Goal: Find specific page/section: Find specific page/section

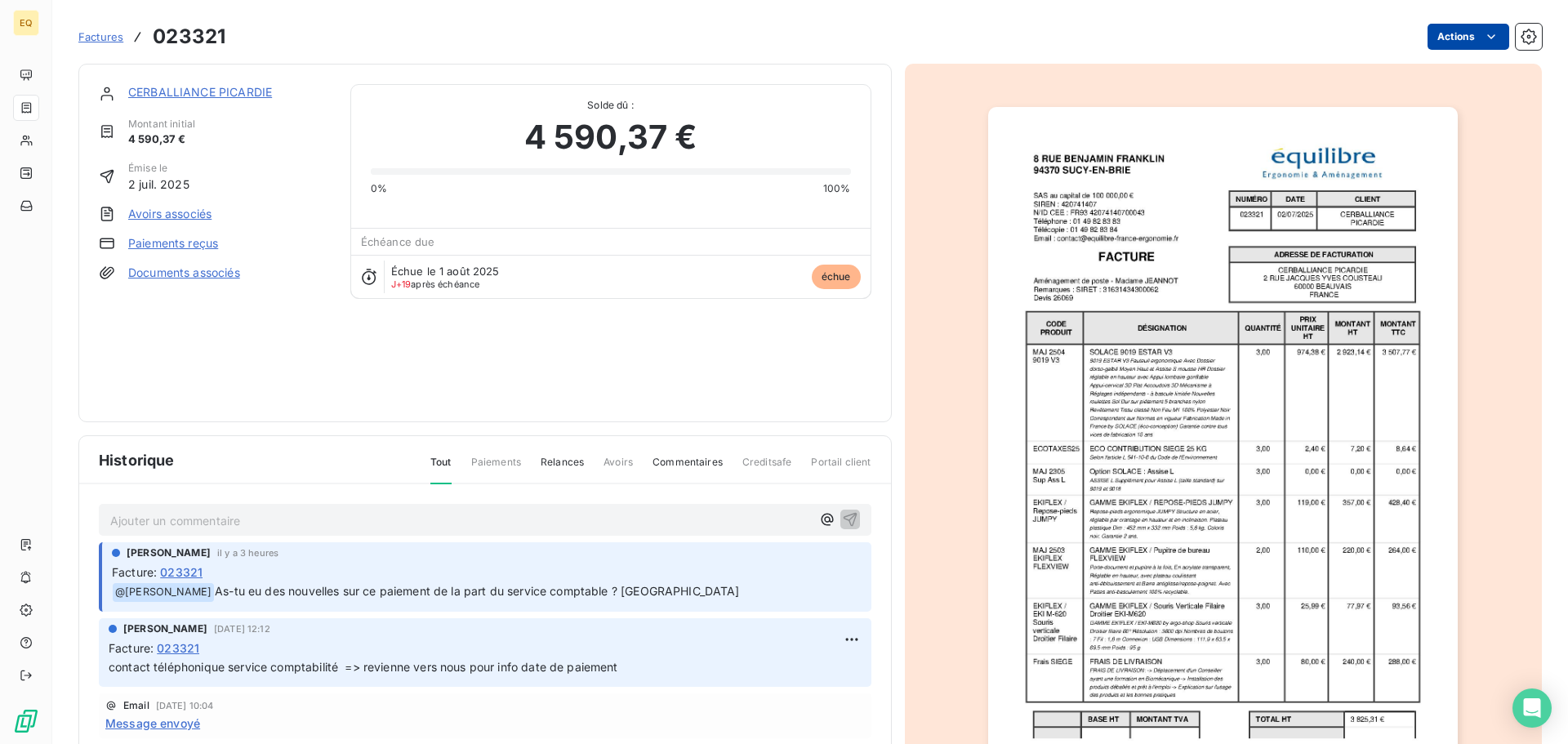
click at [1435, 36] on html "EQ Factures 023321 Actions CERBALLIANCE PICARDIE Montant initial 4 590,37 € Émi…" at bounding box center [784, 372] width 1568 height 744
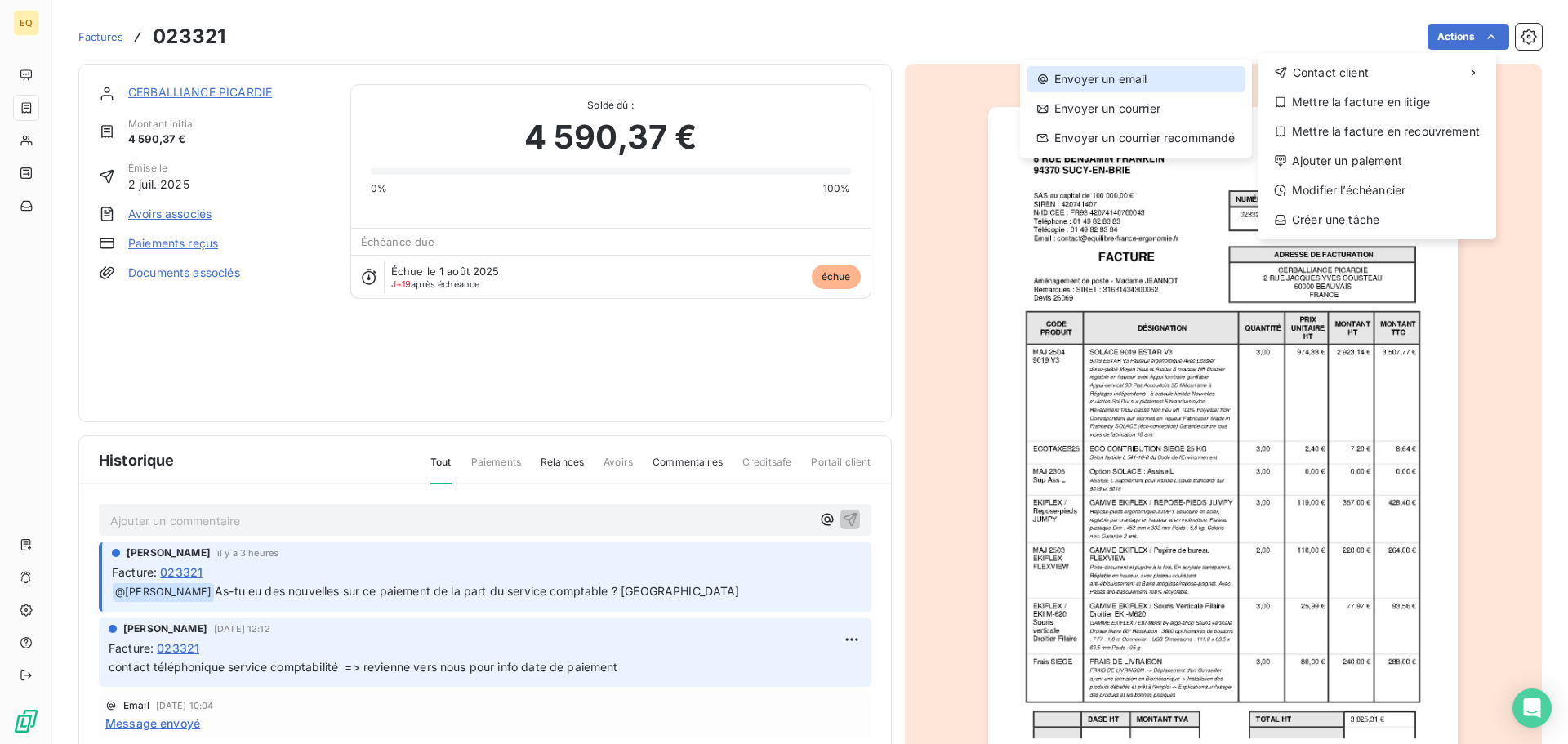
click at [1135, 77] on div "Envoyer un email" at bounding box center [1135, 78] width 219 height 26
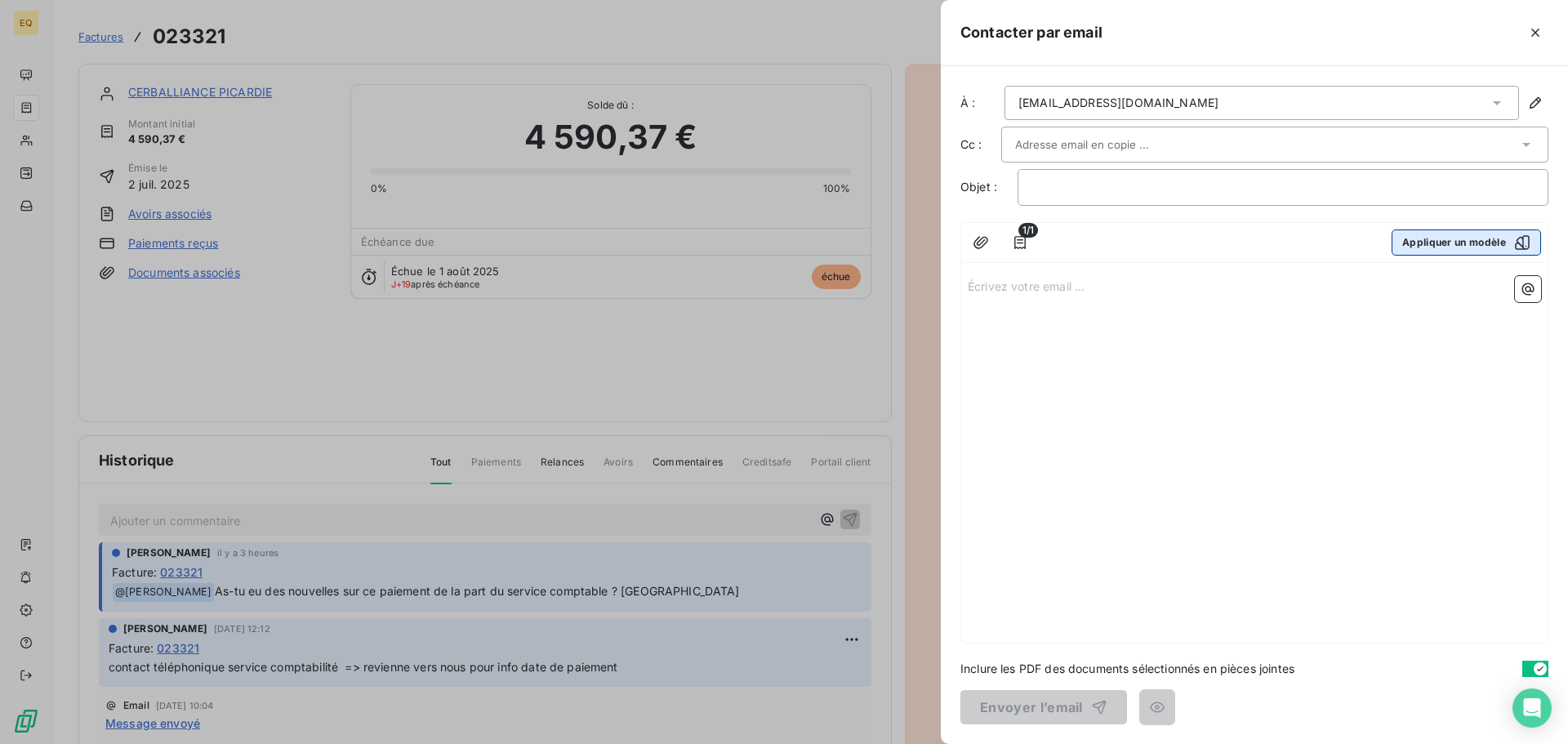
click at [1432, 243] on button "Appliquer un modèle" at bounding box center [1466, 242] width 149 height 26
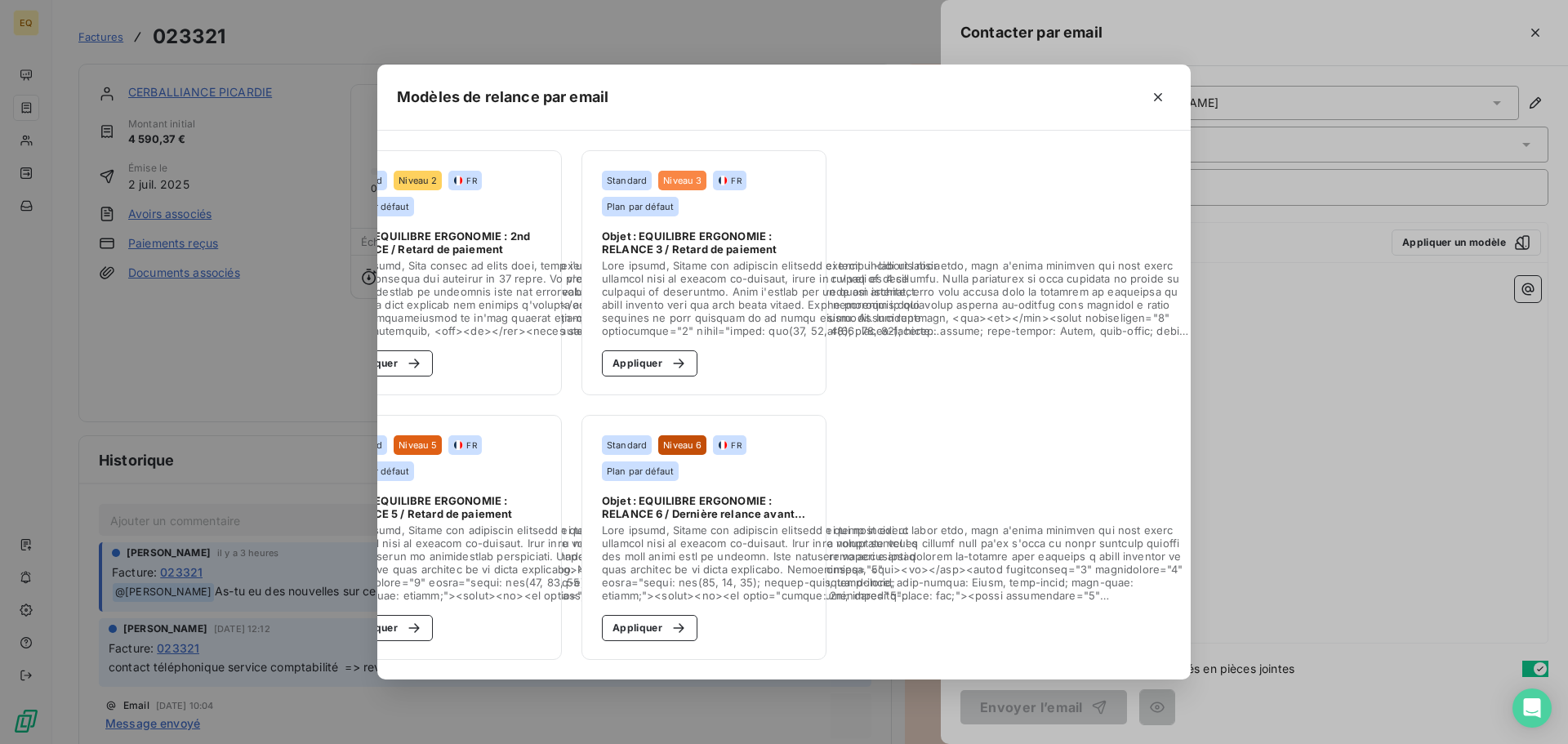
scroll to position [0, 378]
click at [1150, 89] on icon "button" at bounding box center [1158, 97] width 16 height 16
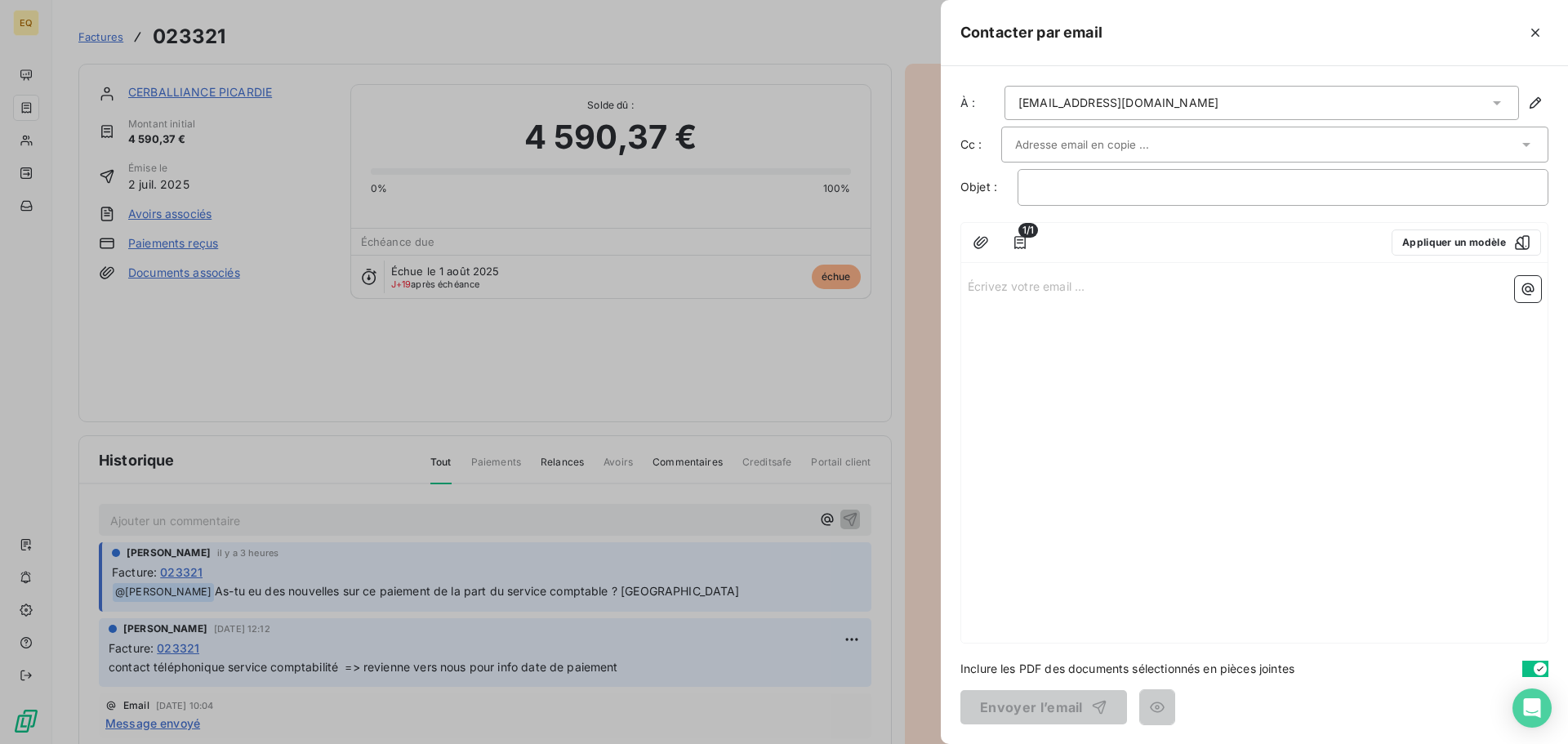
drag, startPoint x: 1427, startPoint y: 33, endPoint x: 1345, endPoint y: 22, distance: 82.7
drag, startPoint x: 1345, startPoint y: 22, endPoint x: 1509, endPoint y: 35, distance: 164.5
click at [1476, 30] on div at bounding box center [1325, 32] width 446 height 26
click at [1534, 35] on icon "button" at bounding box center [1534, 32] width 8 height 8
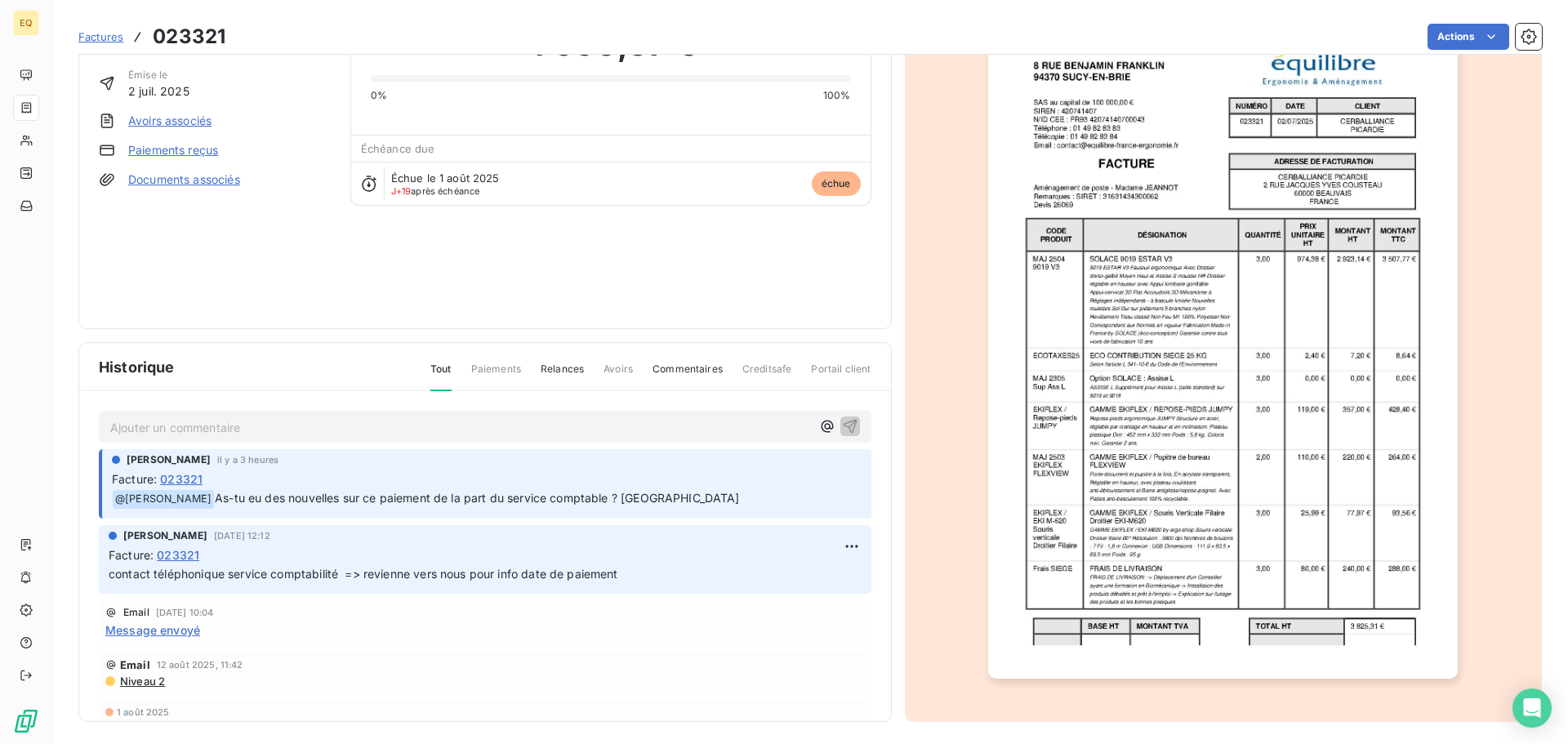
scroll to position [98, 0]
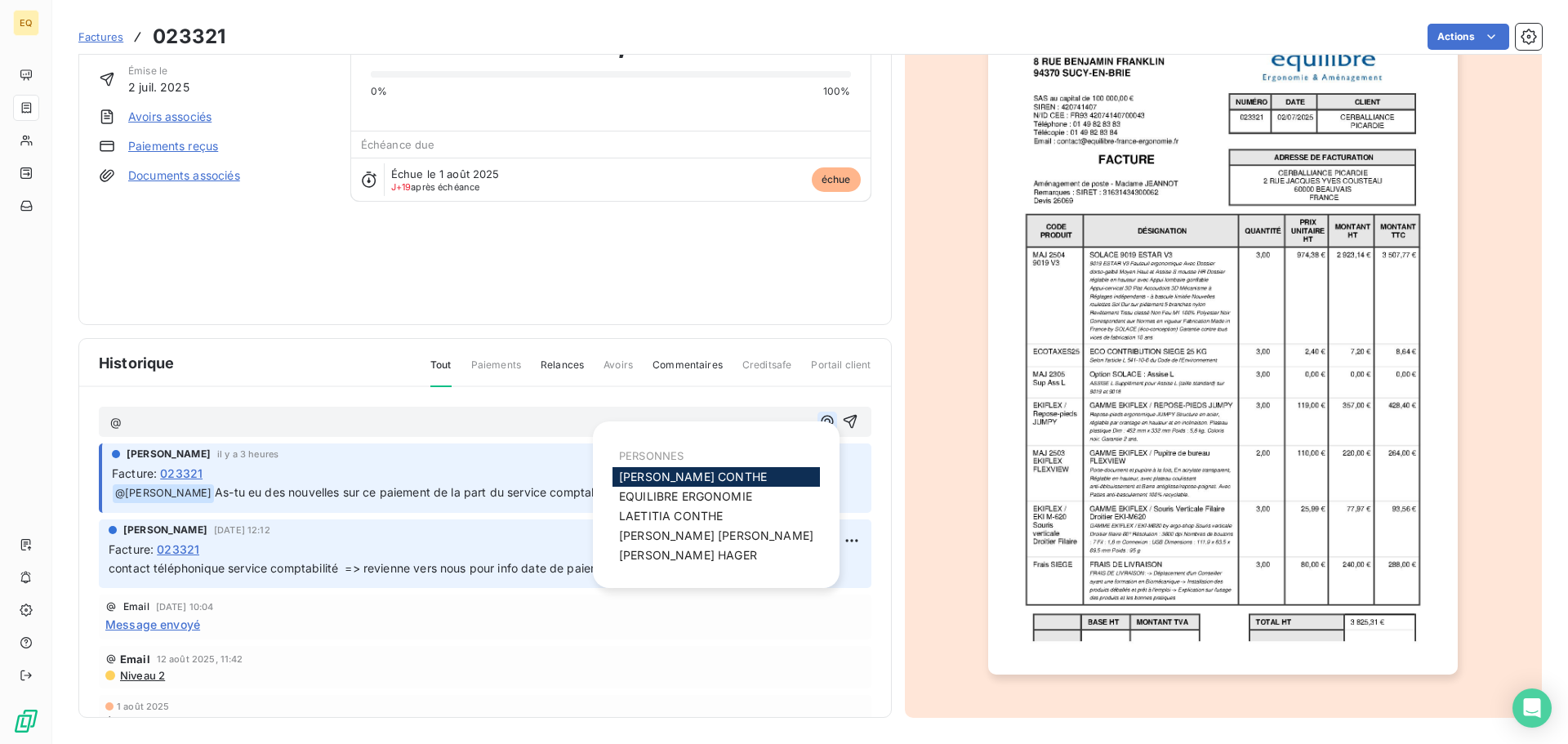
click at [821, 420] on icon "button" at bounding box center [827, 422] width 12 height 12
click at [677, 472] on span "[PERSON_NAME]" at bounding box center [693, 476] width 147 height 14
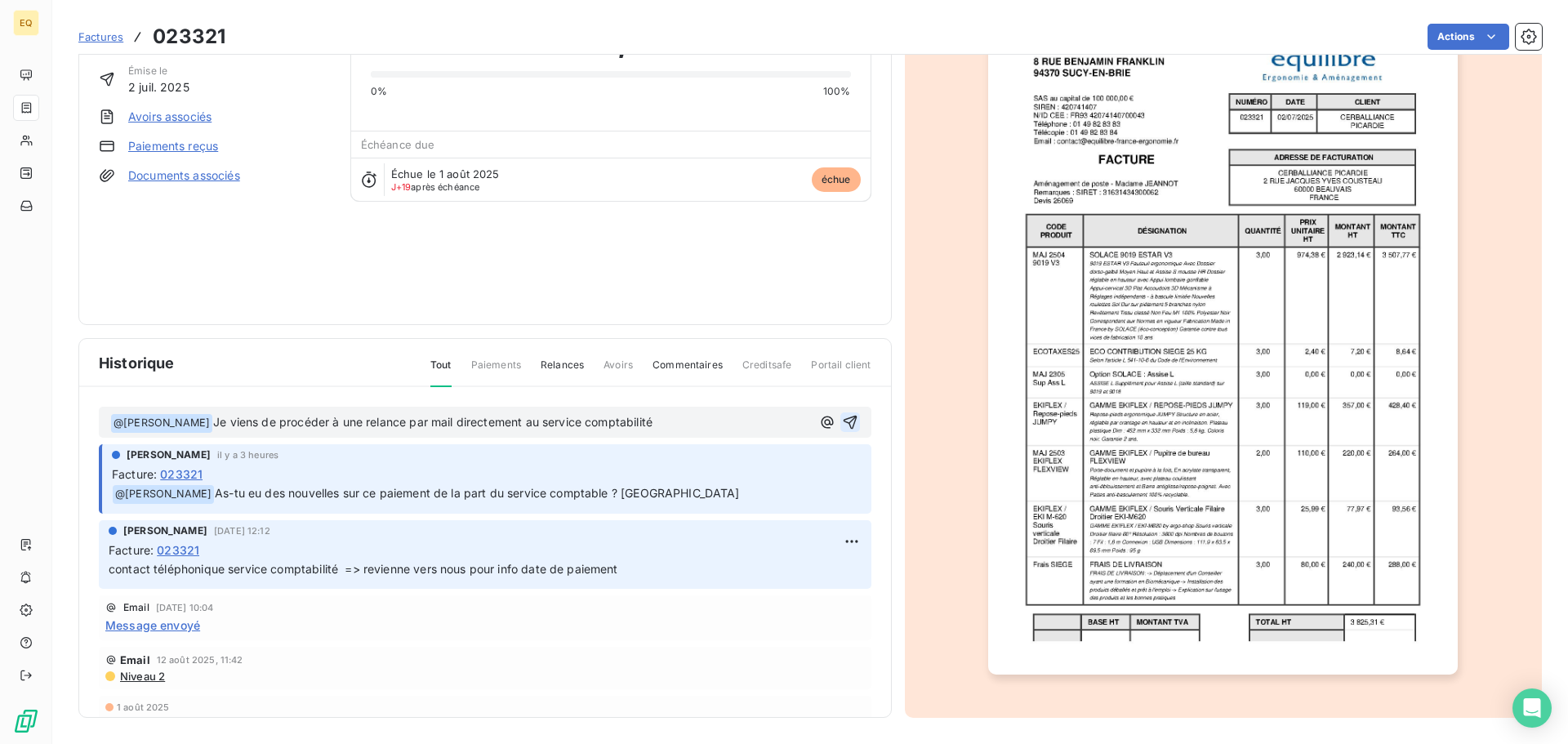
click at [842, 418] on icon "button" at bounding box center [850, 422] width 16 height 16
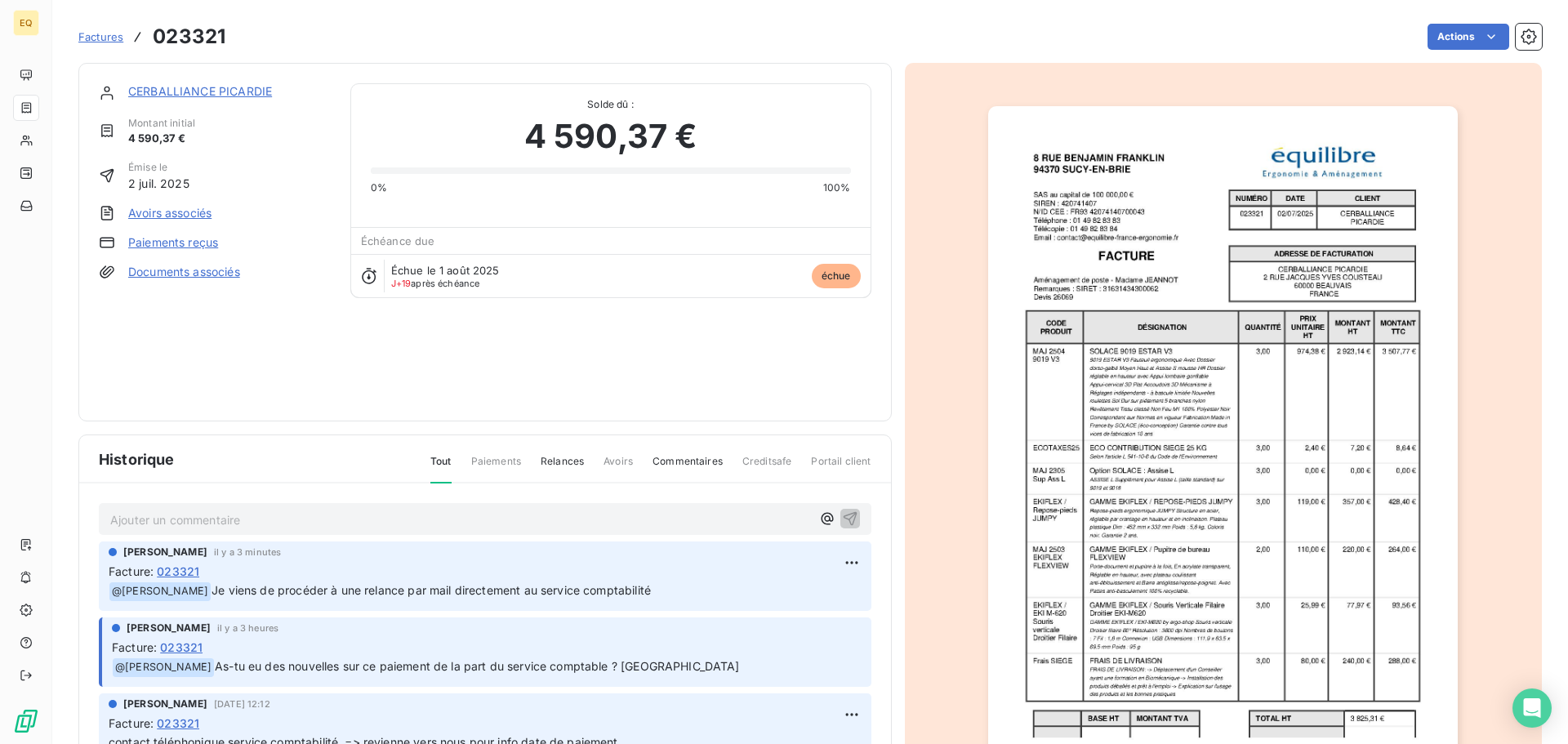
scroll to position [0, 0]
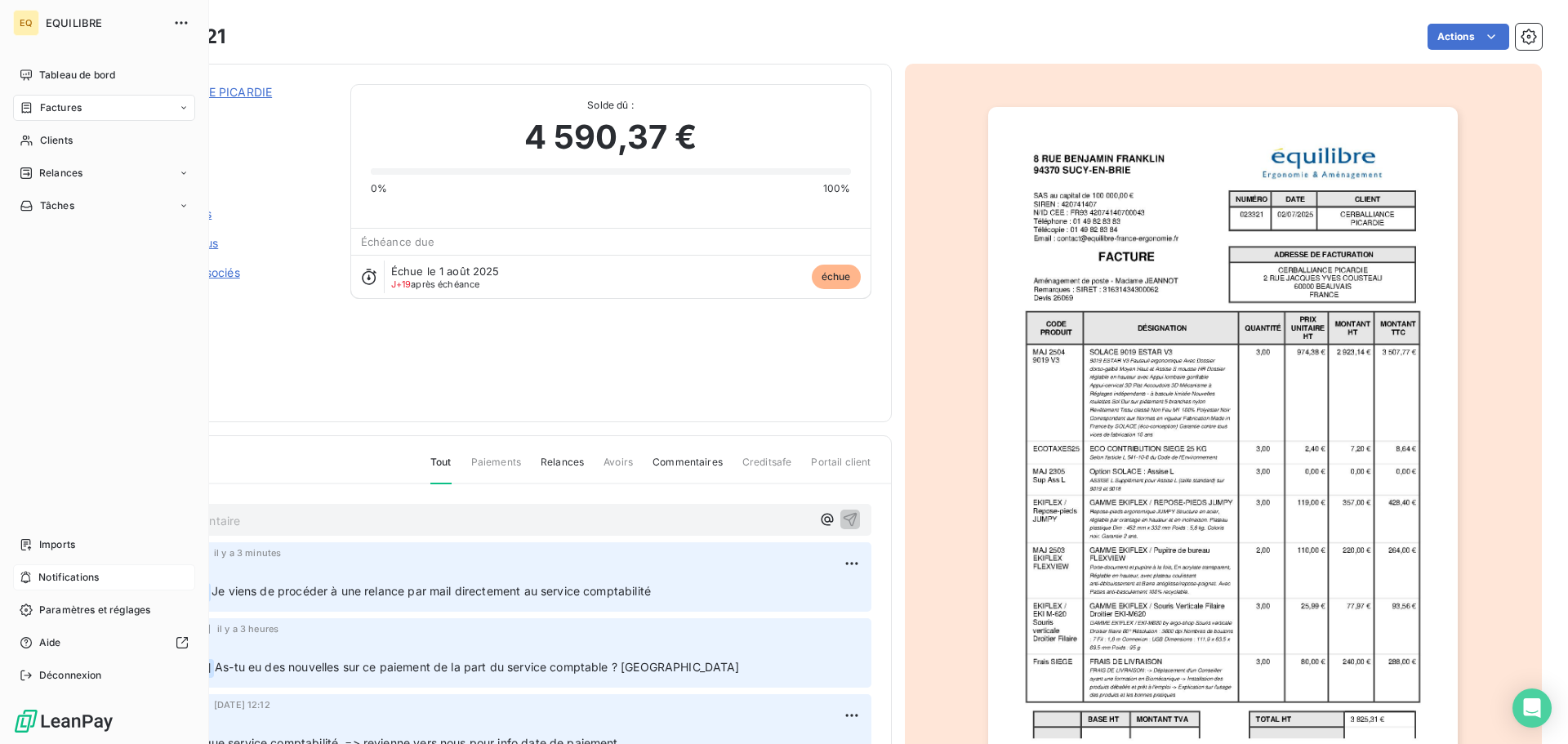
click at [93, 576] on span "Notifications" at bounding box center [68, 578] width 60 height 15
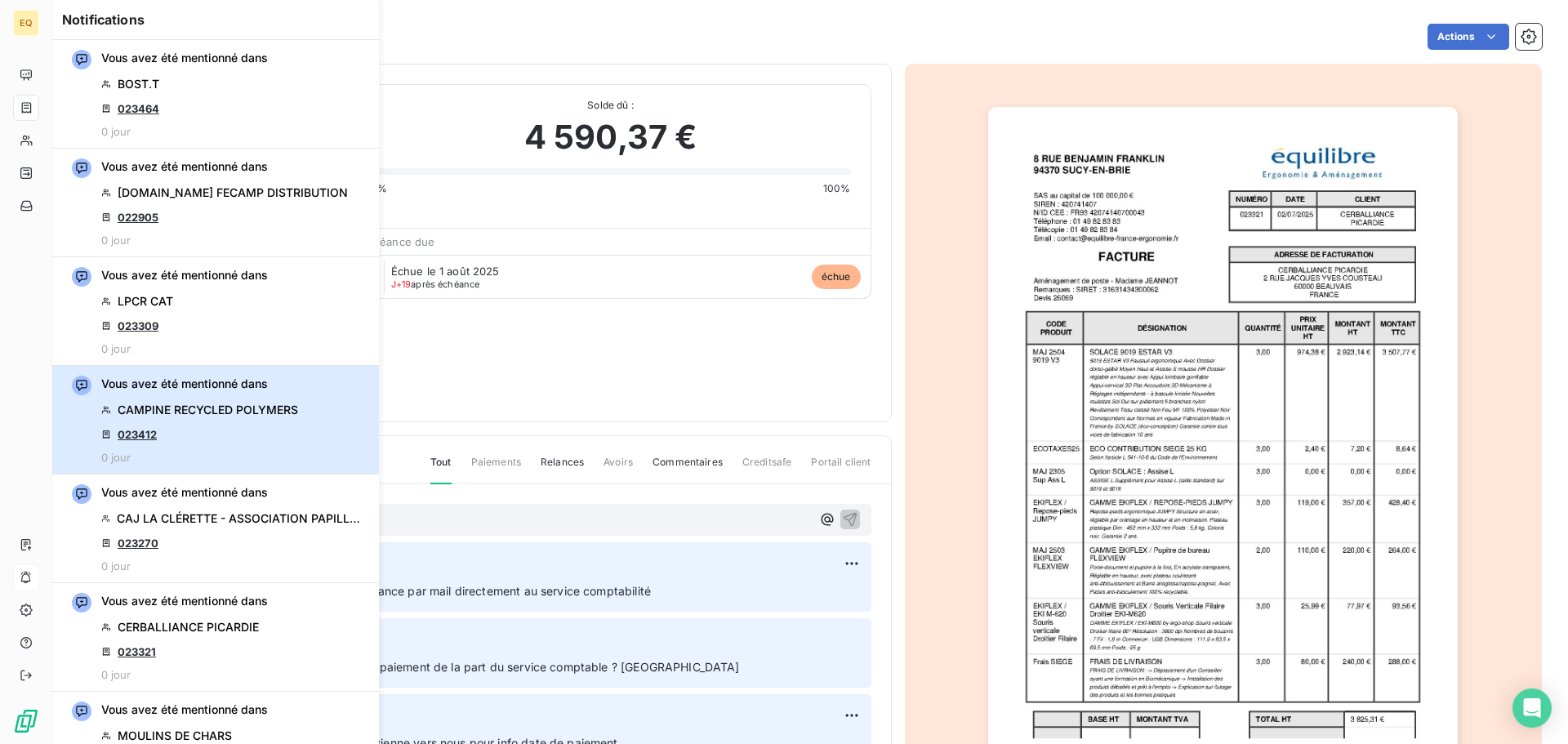
click at [213, 429] on div "Vous avez été mentionné dans CAMPINE RECYCLED POLYMERS 023412 0 jour" at bounding box center [199, 420] width 196 height 88
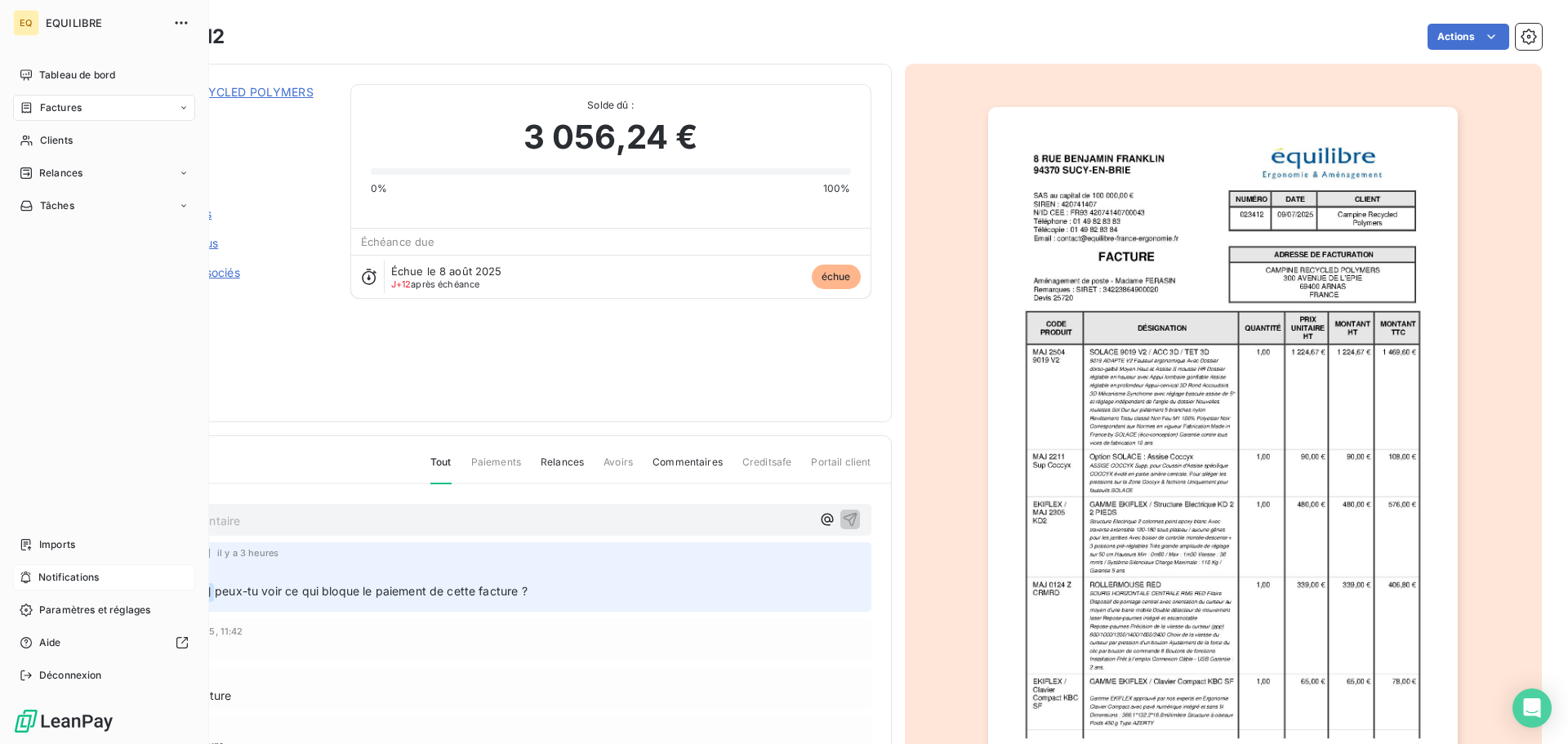
click at [84, 574] on span "Notifications" at bounding box center [68, 578] width 60 height 15
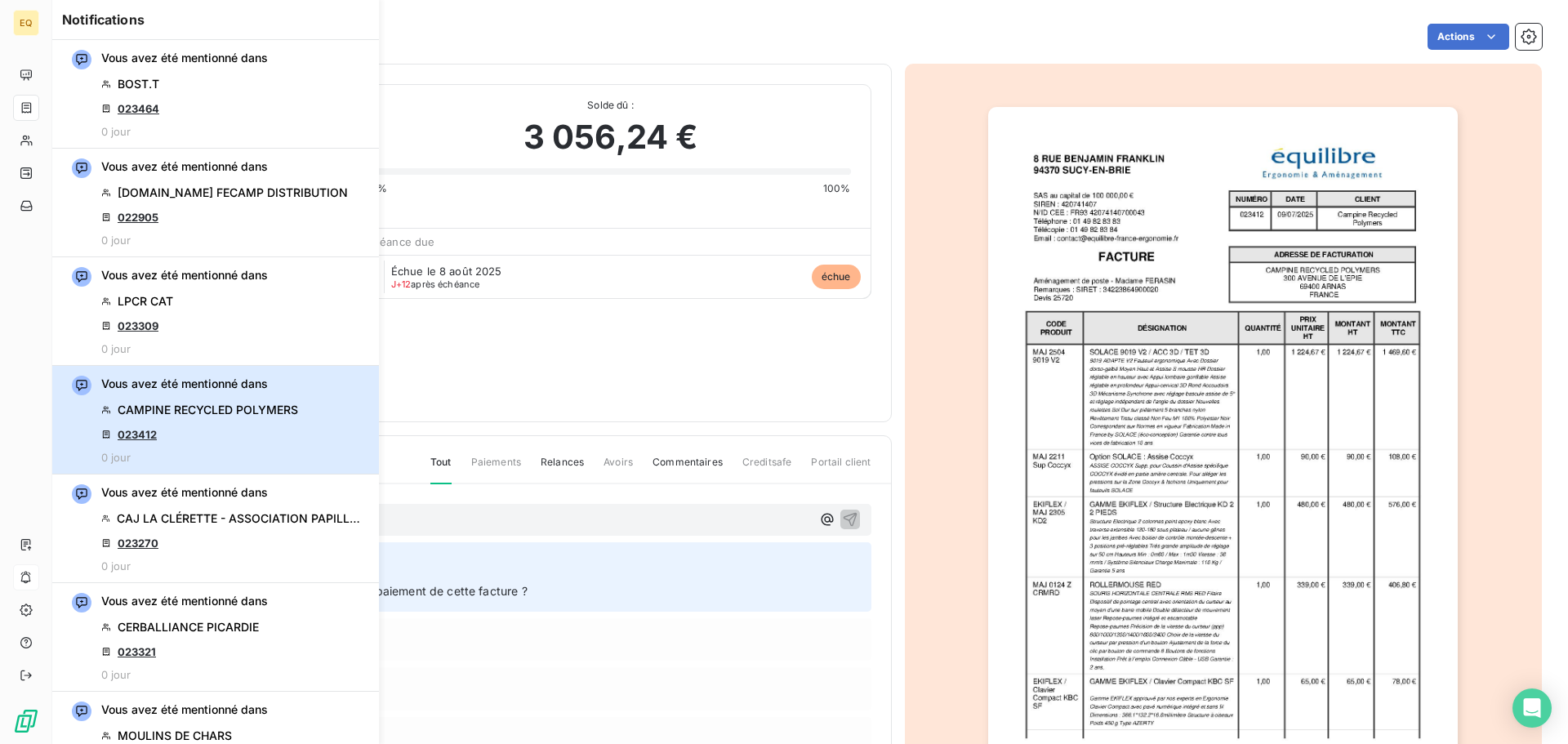
click at [202, 413] on span "CAMPINE RECYCLED POLYMERS" at bounding box center [207, 410] width 180 height 16
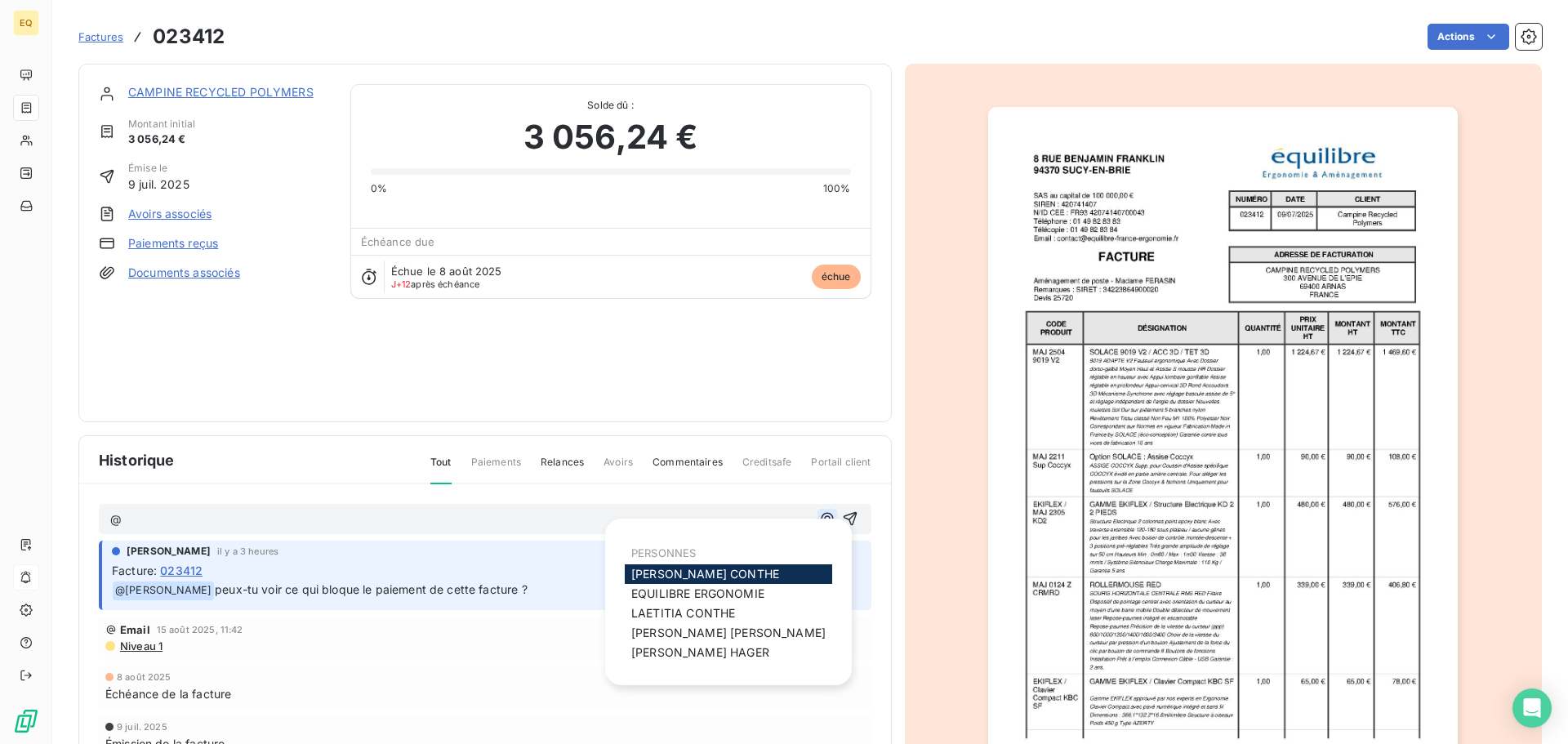
click at [821, 516] on icon "button" at bounding box center [827, 519] width 12 height 12
click at [648, 568] on span "[PERSON_NAME]" at bounding box center [704, 574] width 147 height 14
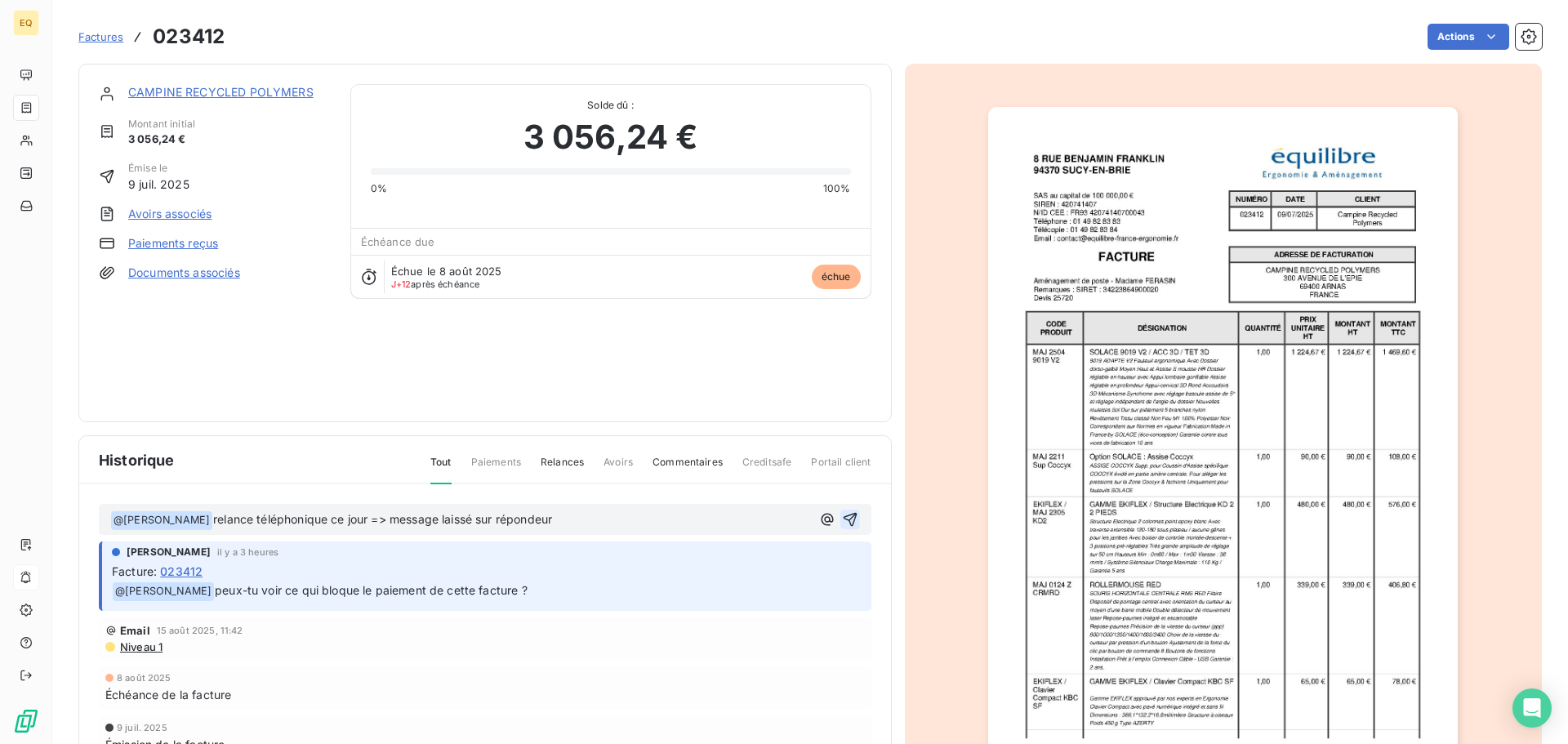
click at [842, 514] on icon "button" at bounding box center [850, 519] width 16 height 16
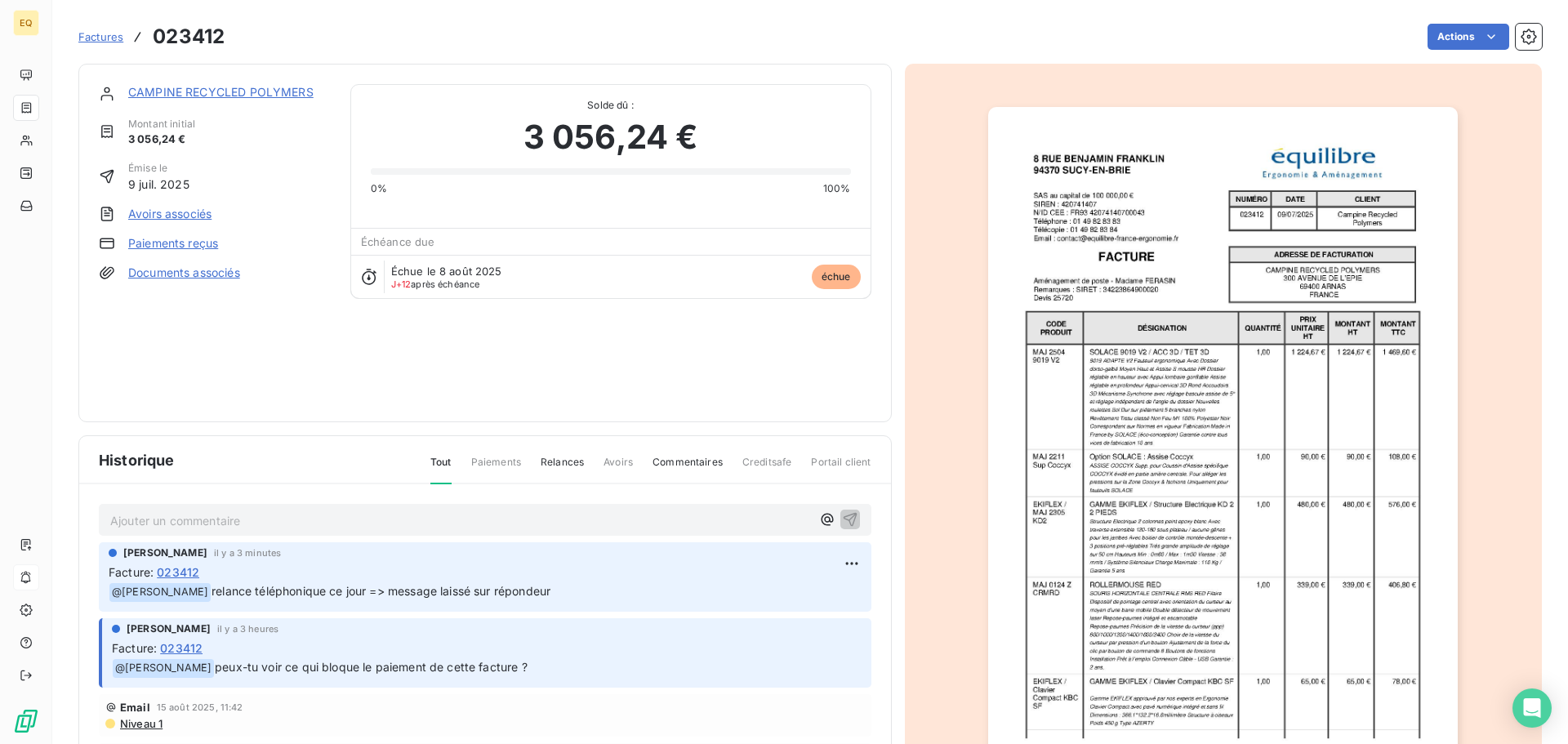
click at [188, 93] on link "CAMPINE RECYCLED POLYMERS" at bounding box center [220, 92] width 186 height 14
